Goal: Task Accomplishment & Management: Manage account settings

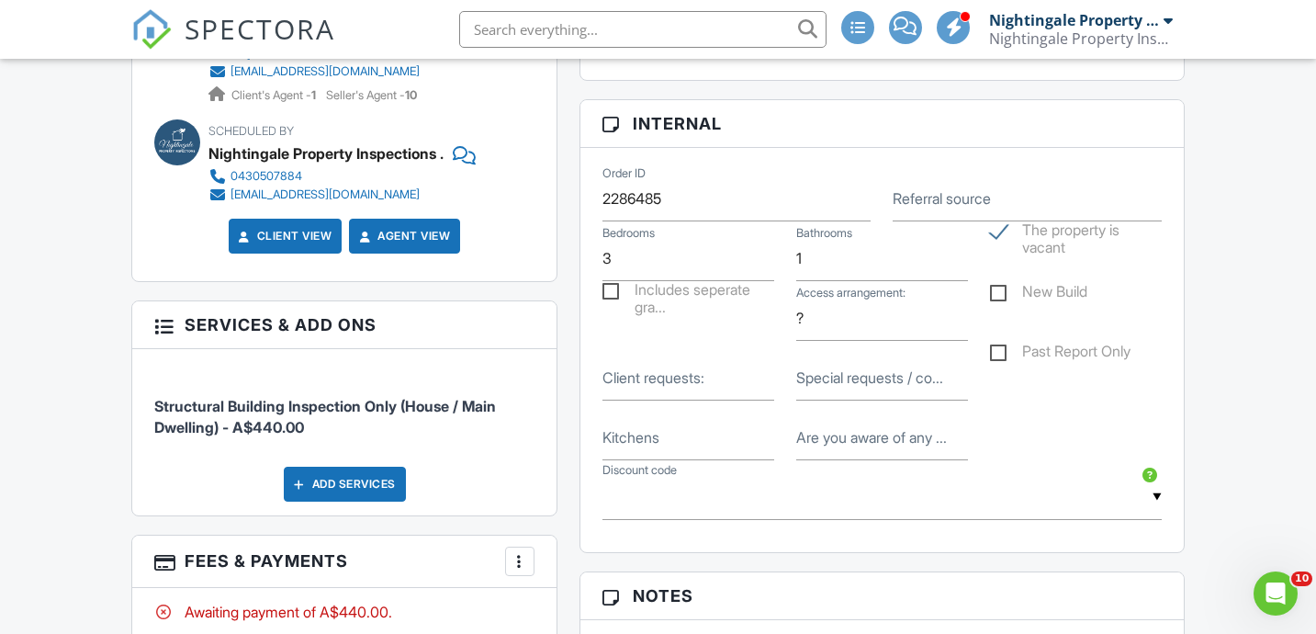
scroll to position [1054, 0]
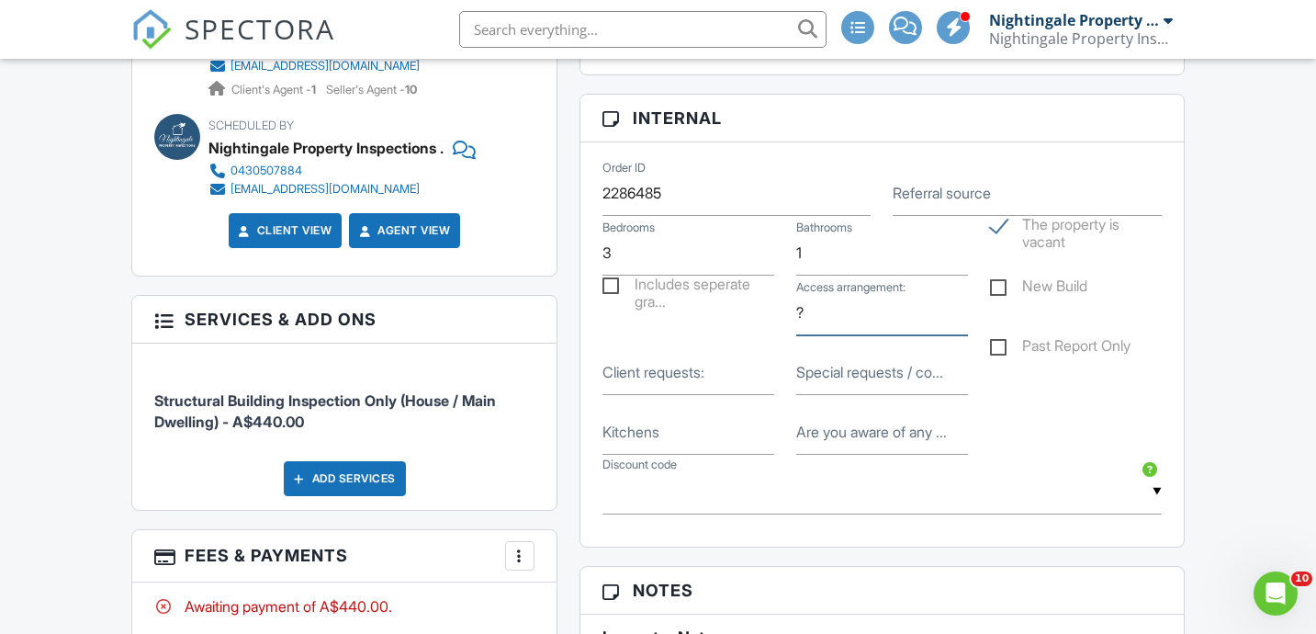
click at [810, 334] on input "?" at bounding box center [882, 312] width 172 height 45
type input "agent will meet"
click at [880, 395] on input "Special requests / co..." at bounding box center [882, 372] width 172 height 45
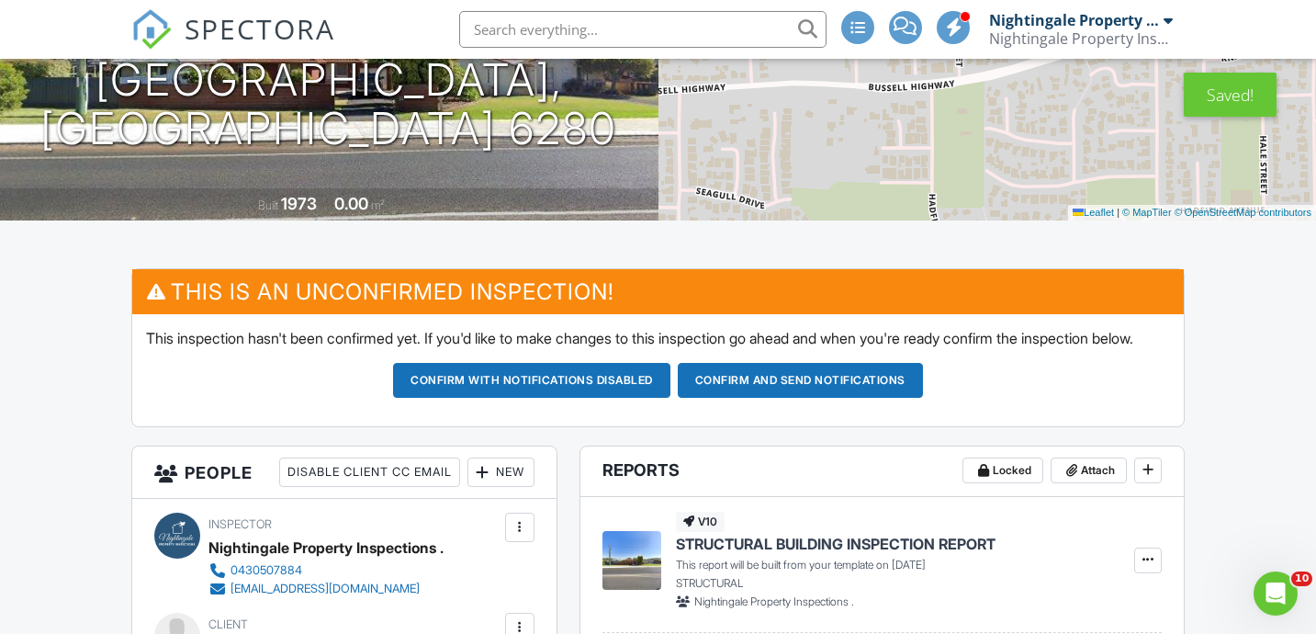
scroll to position [412, 0]
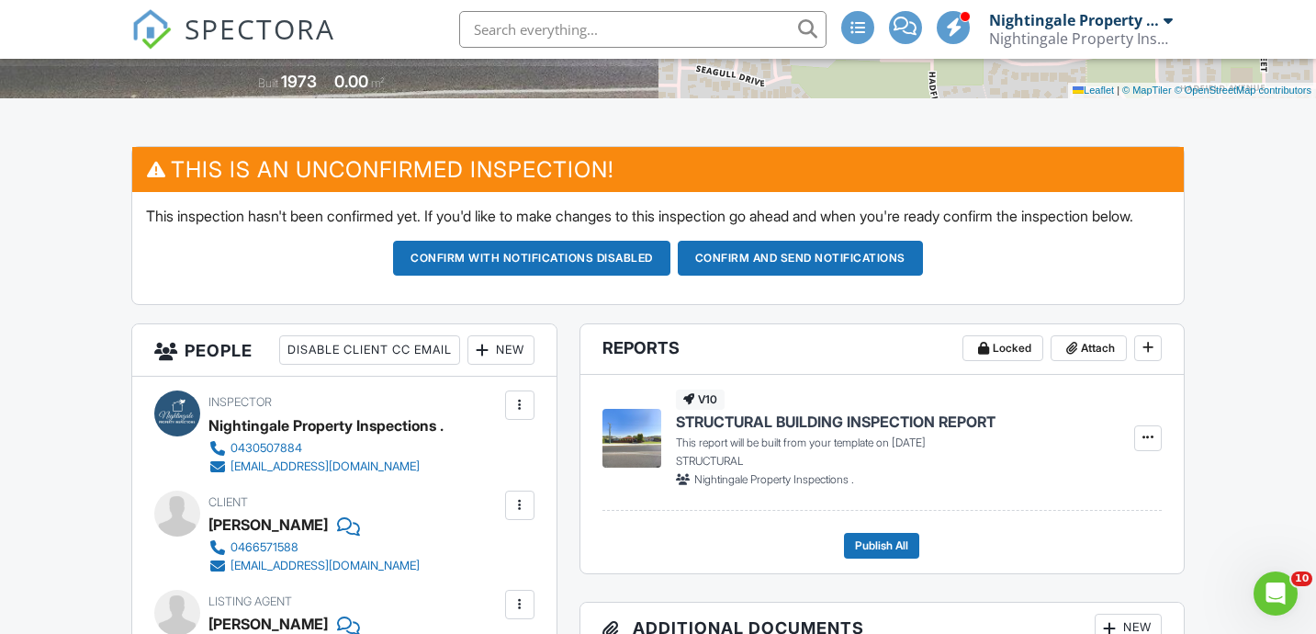
click at [671, 276] on button "Confirm and send notifications" at bounding box center [531, 258] width 277 height 35
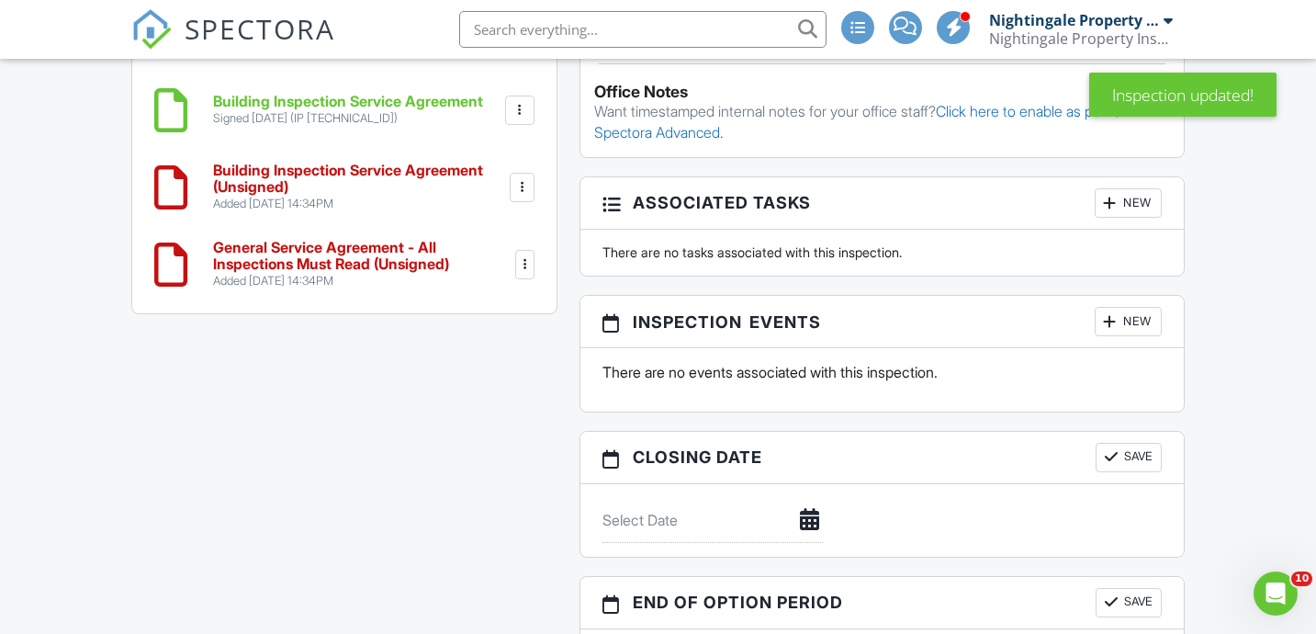
click at [518, 181] on div at bounding box center [522, 187] width 18 height 18
click at [480, 312] on li "Delete" at bounding box center [471, 330] width 105 height 46
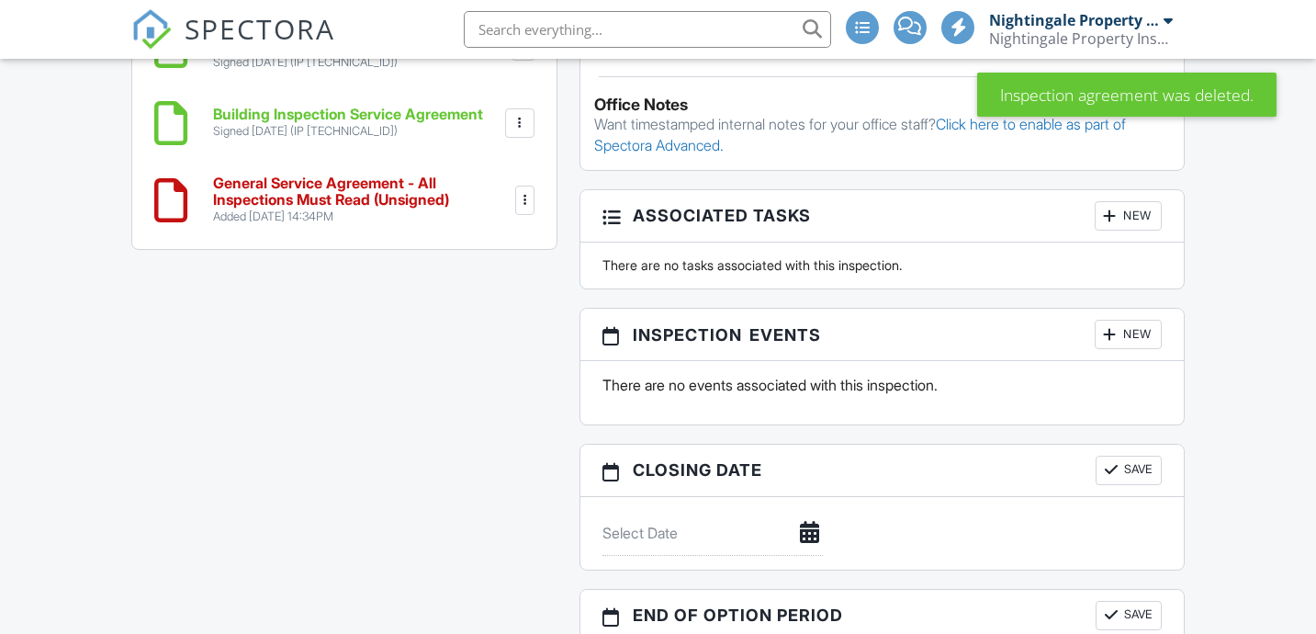
scroll to position [1590, 0]
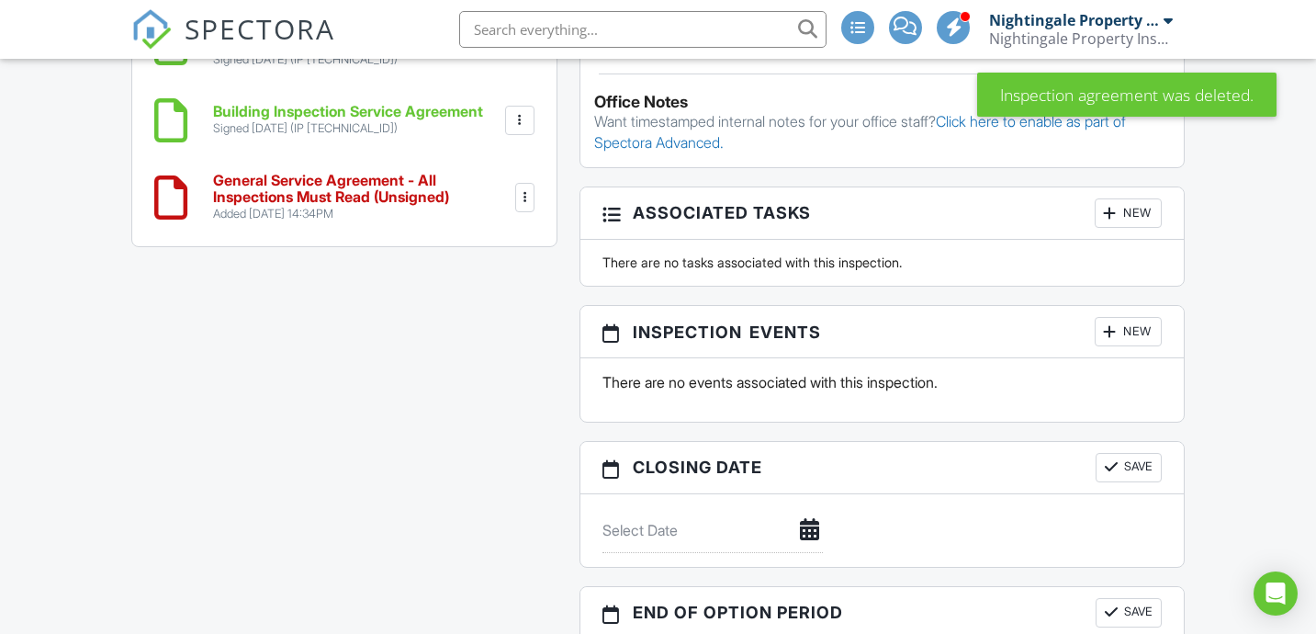
click at [522, 188] on div at bounding box center [524, 197] width 18 height 18
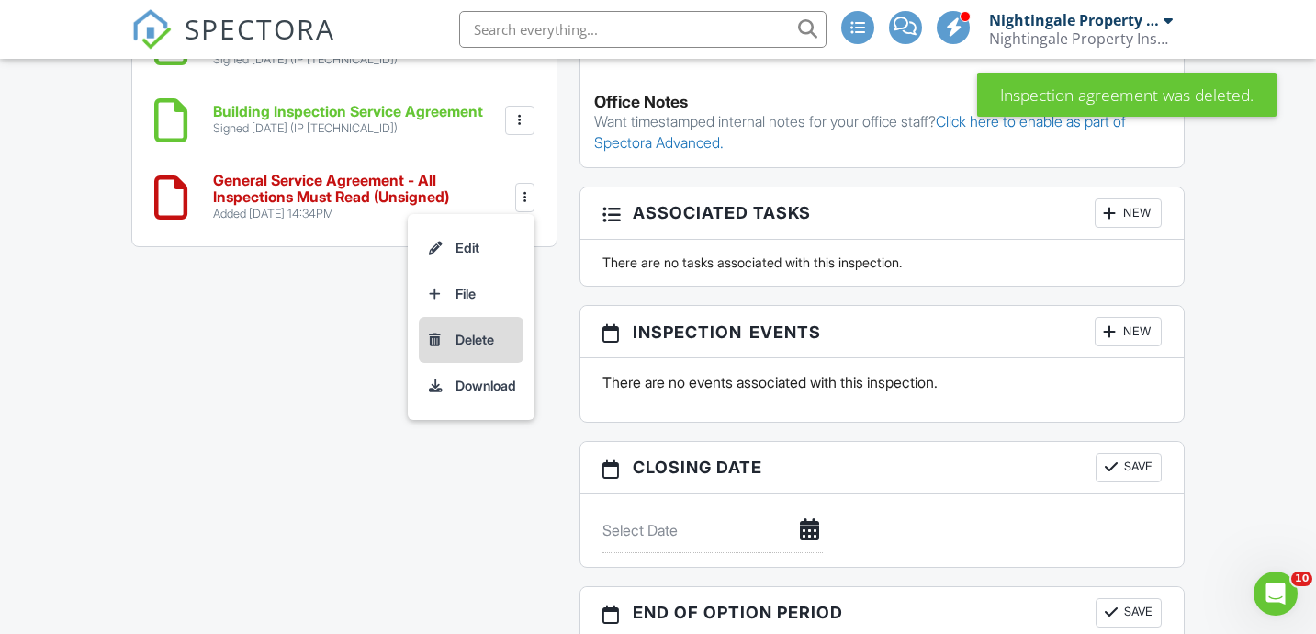
click at [465, 338] on li "Delete" at bounding box center [471, 340] width 105 height 46
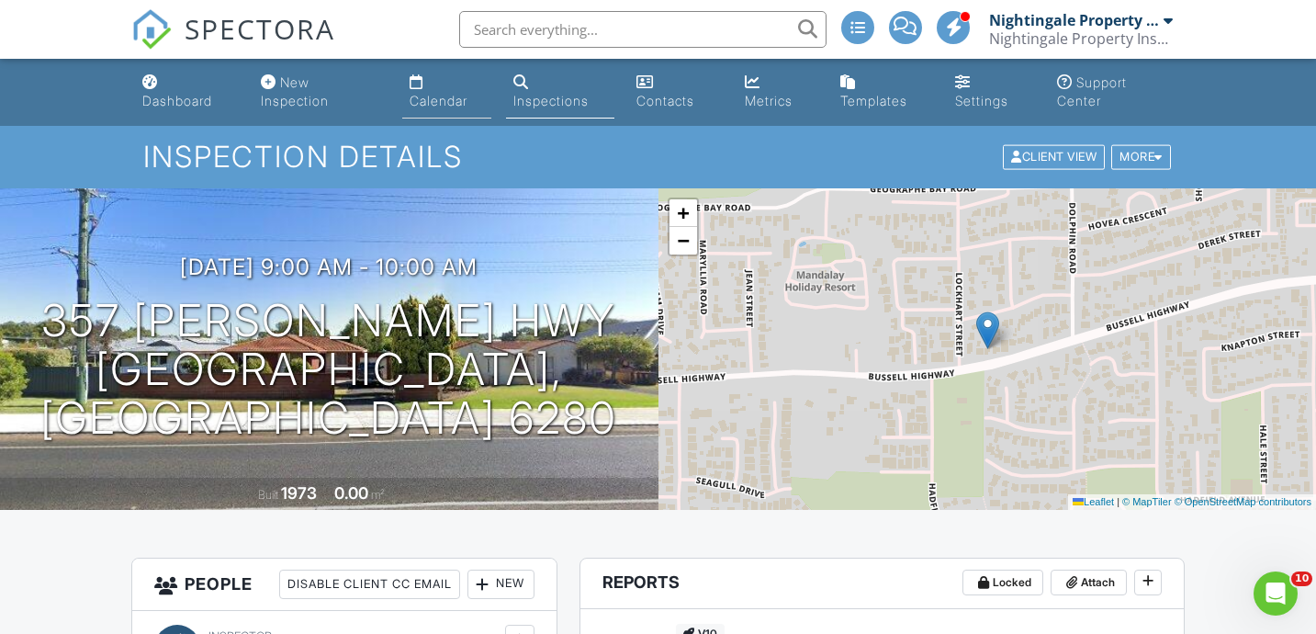
click at [430, 111] on link "Calendar" at bounding box center [446, 92] width 89 height 52
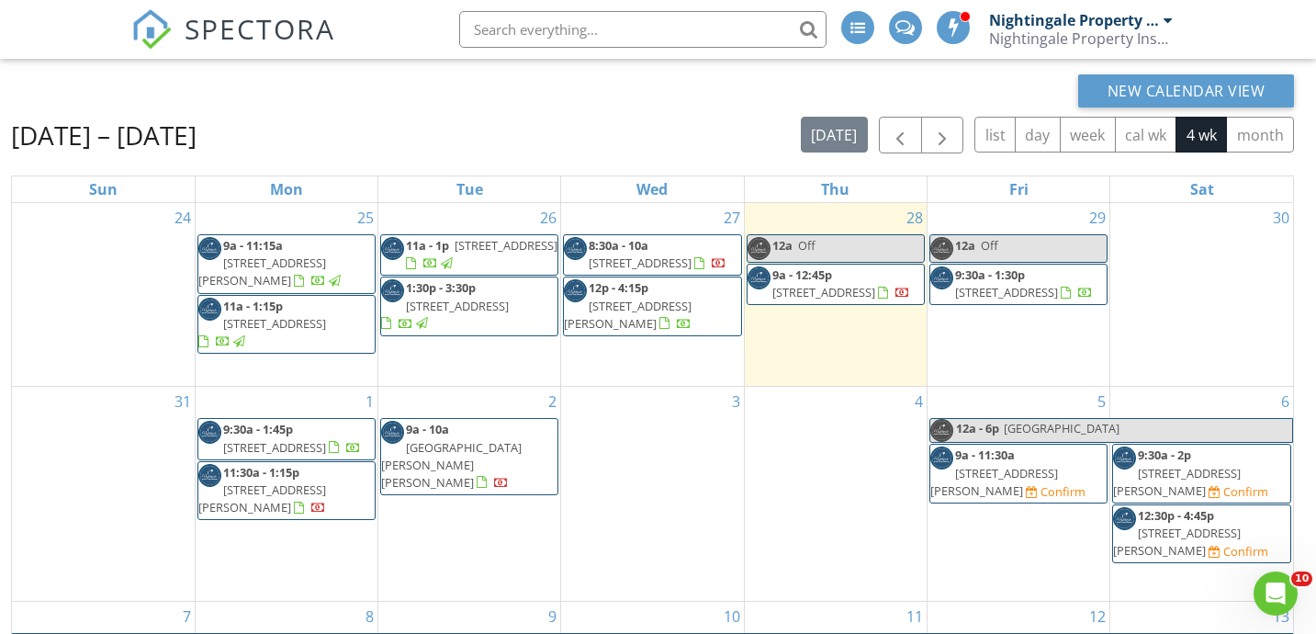
scroll to position [140, 0]
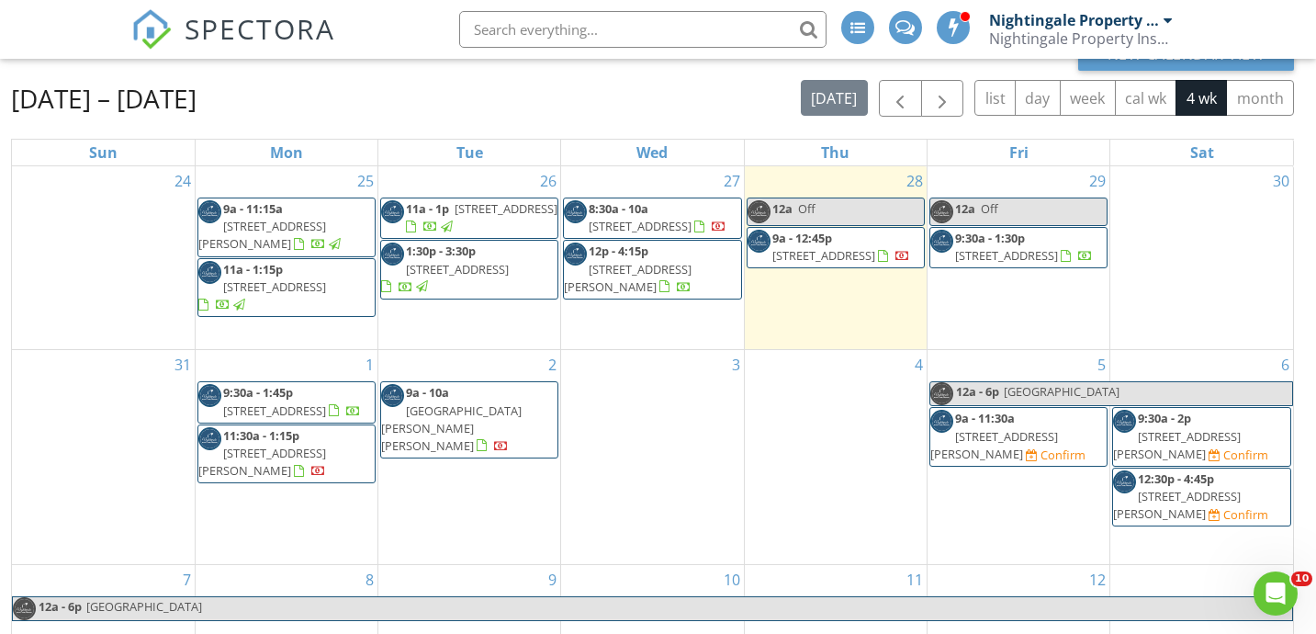
scroll to position [175, 0]
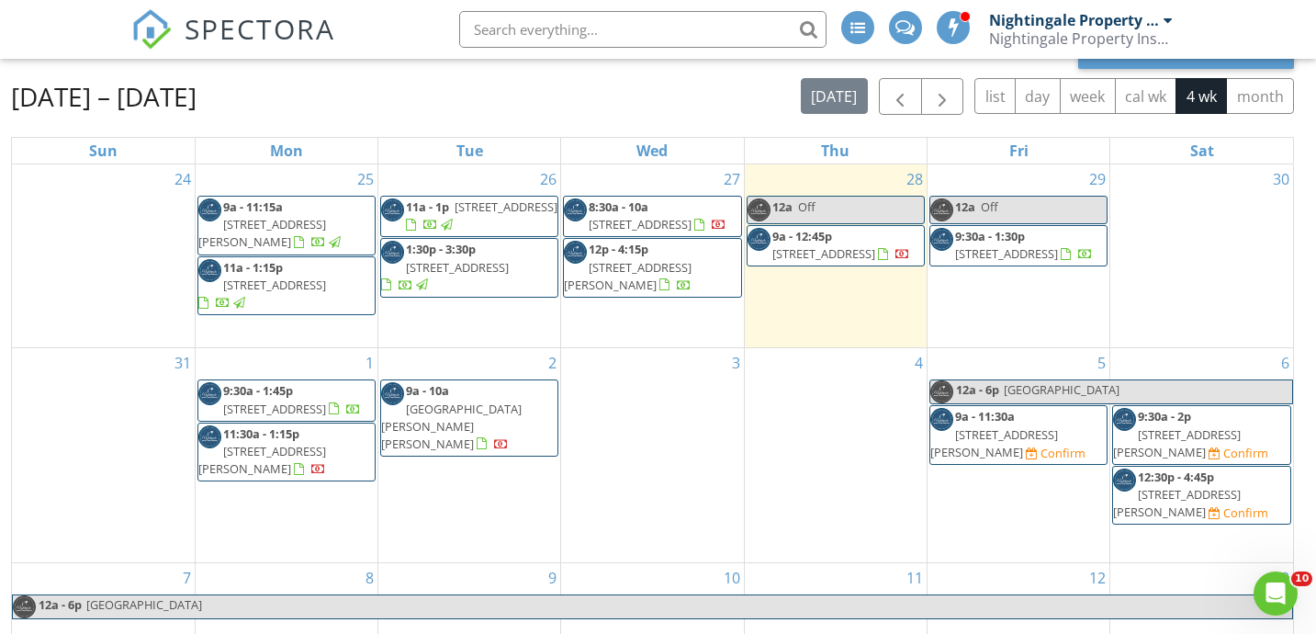
click at [992, 409] on span "9a - 11:30a" at bounding box center [985, 416] width 60 height 17
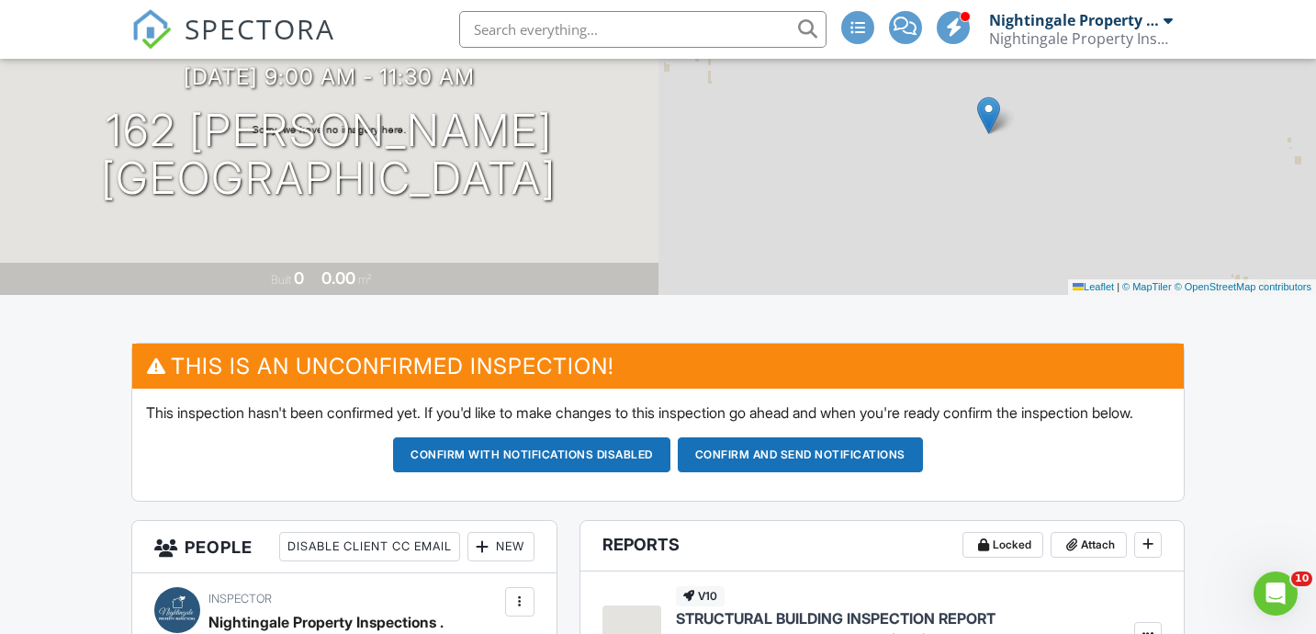
scroll to position [192, 0]
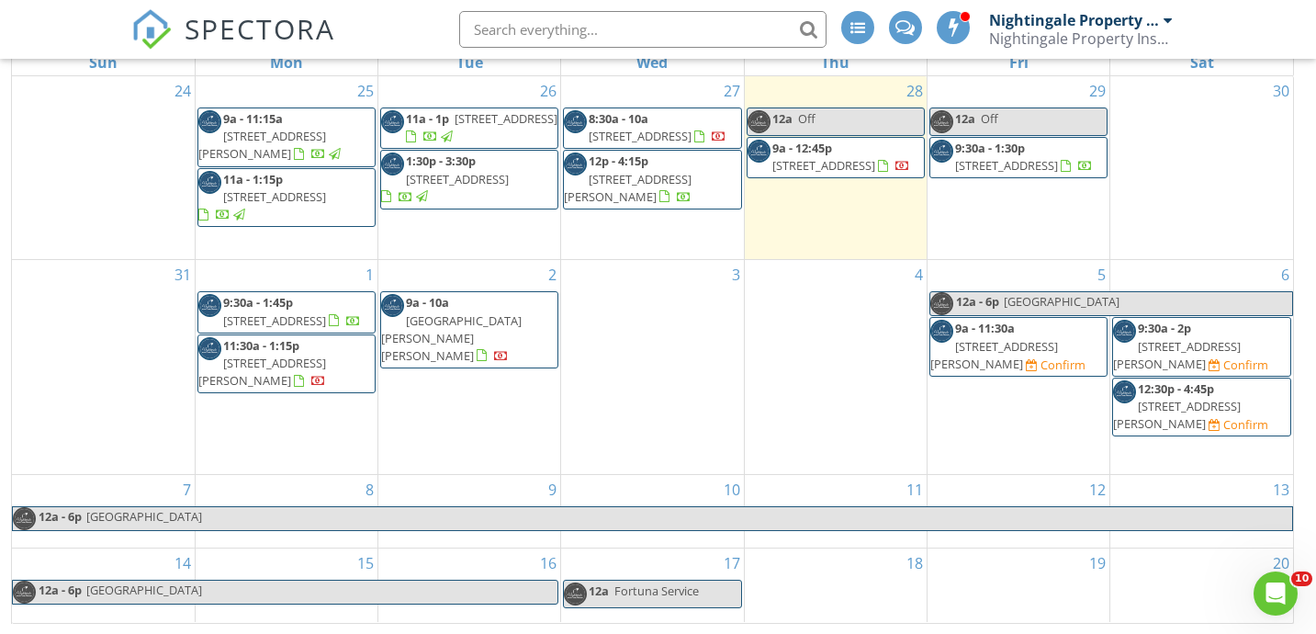
click at [631, 144] on span "8:30a - 10a 45 Kojonup-Katanning Rd, Kojonup 6395" at bounding box center [652, 128] width 176 height 36
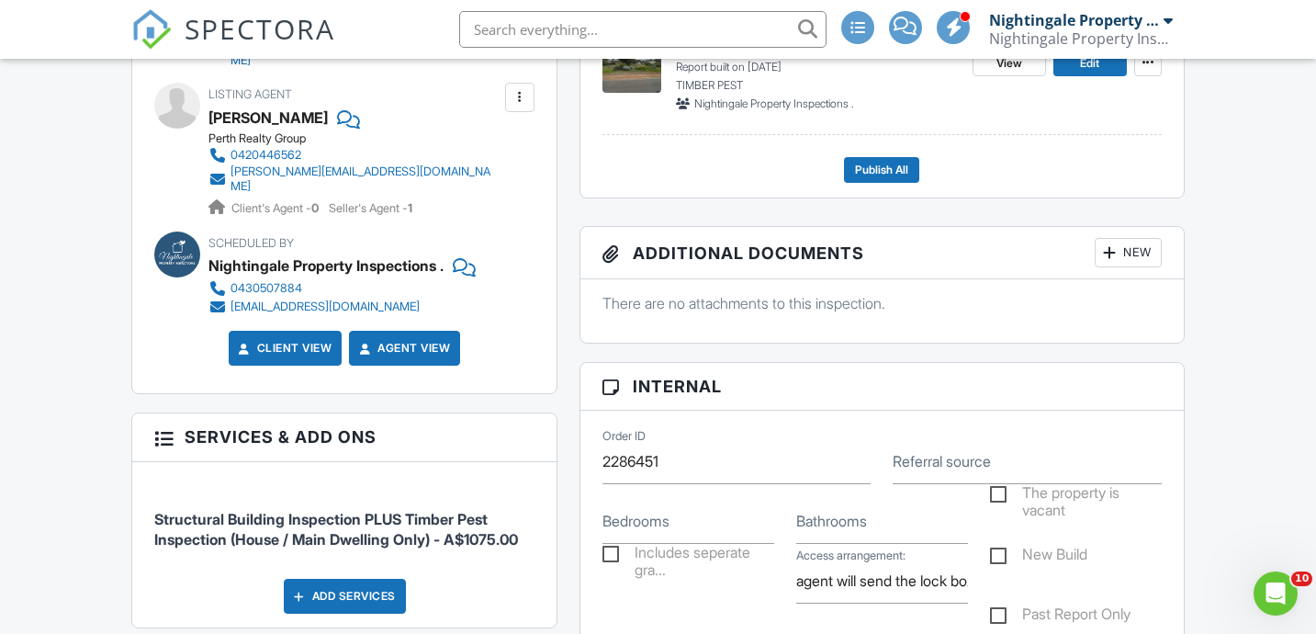
scroll to position [744, 0]
